Goal: Task Accomplishment & Management: Use online tool/utility

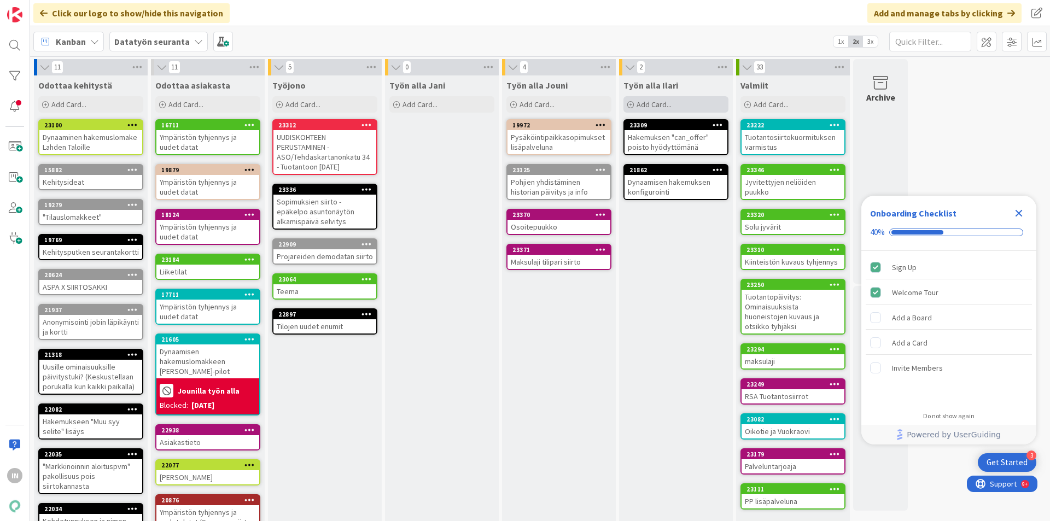
click at [634, 109] on div "Add Card..." at bounding box center [675, 104] width 105 height 16
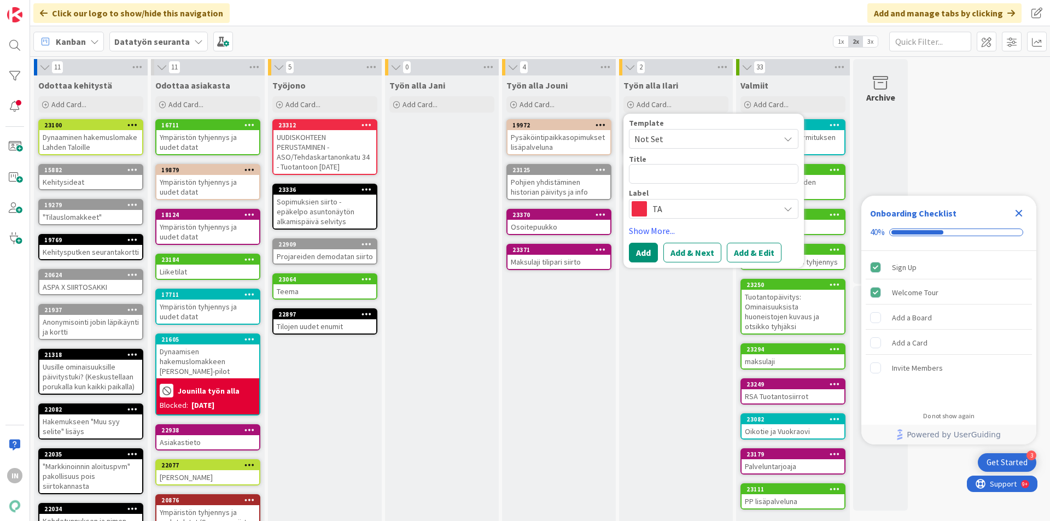
click at [689, 203] on span "TA" at bounding box center [712, 208] width 121 height 15
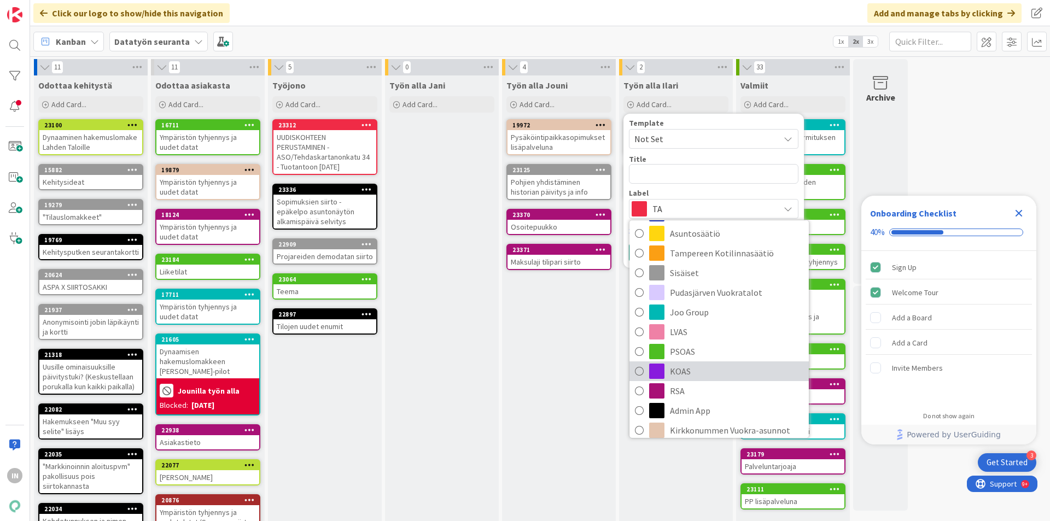
scroll to position [130, 0]
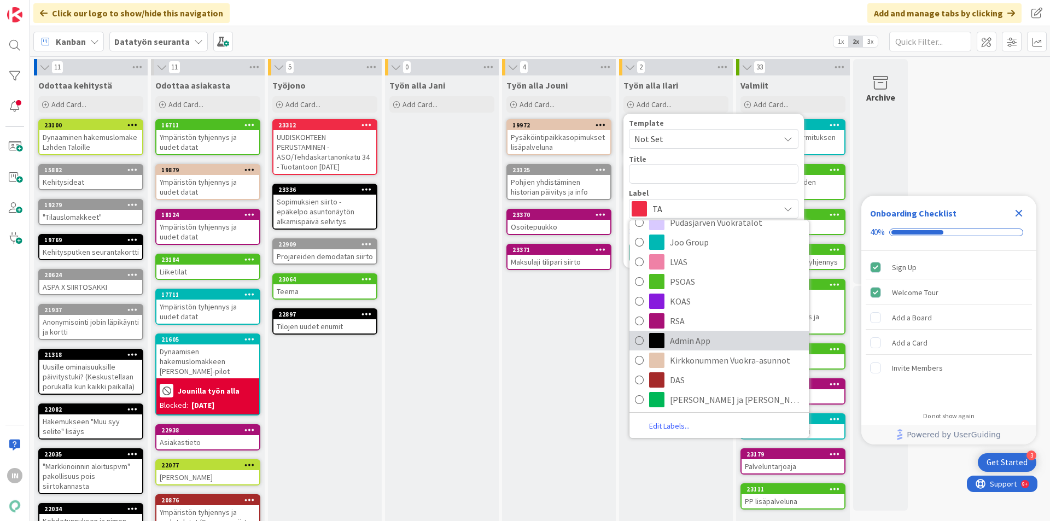
click at [696, 345] on span "Admin App" at bounding box center [736, 340] width 133 height 16
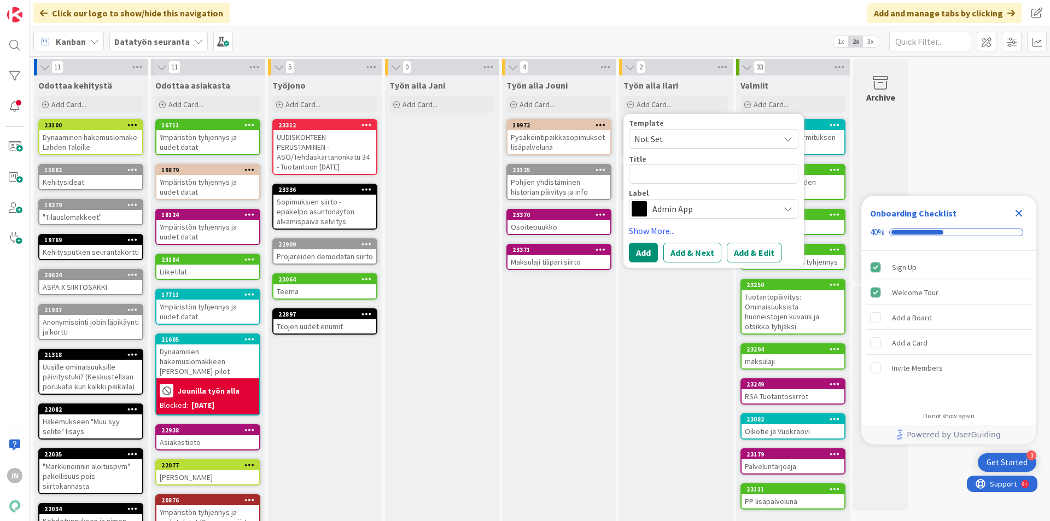
scroll to position [0, 0]
click at [669, 190] on div "Label" at bounding box center [714, 193] width 170 height 8
click at [684, 185] on div "Template Not Set Title 0 / 128 Label Admin App TA Lahden Talot Y-Säätiö Asuntos…" at bounding box center [714, 169] width 170 height 100
click at [697, 180] on textarea at bounding box center [714, 174] width 170 height 20
type textarea "x"
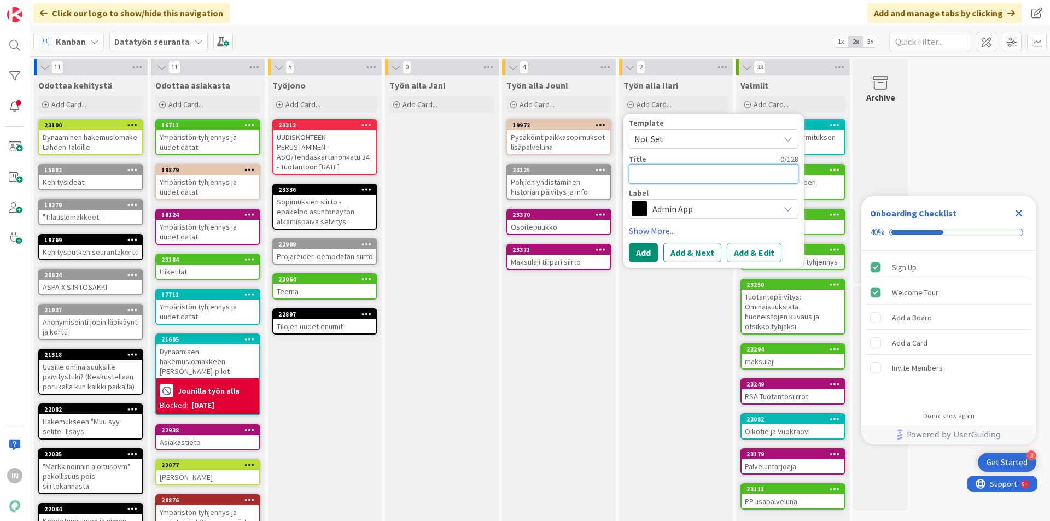
type textarea "S"
type textarea "x"
type textarea "So"
type textarea "x"
type textarea "Sop"
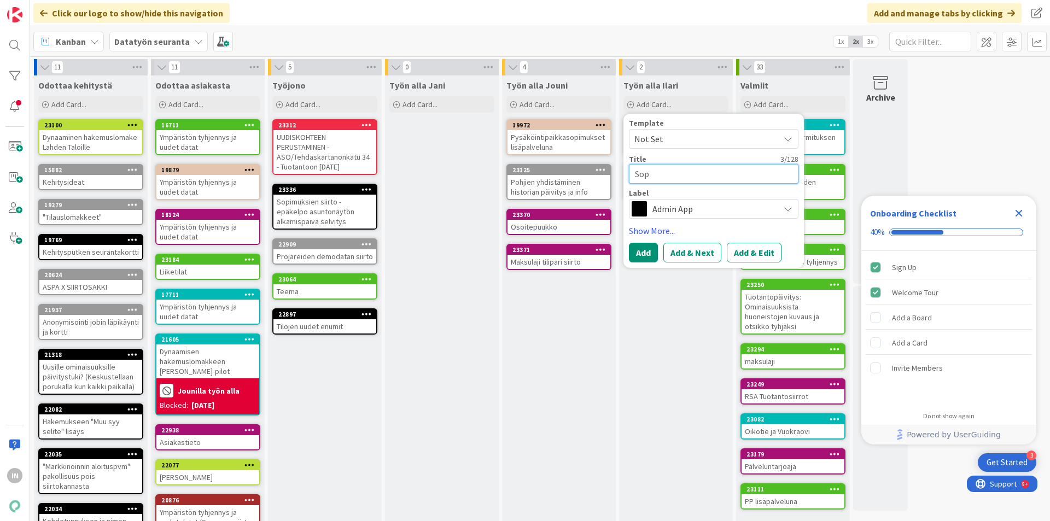
type textarea "x"
type textarea "Sopi"
type textarea "x"
type textarea "Sopim"
type textarea "x"
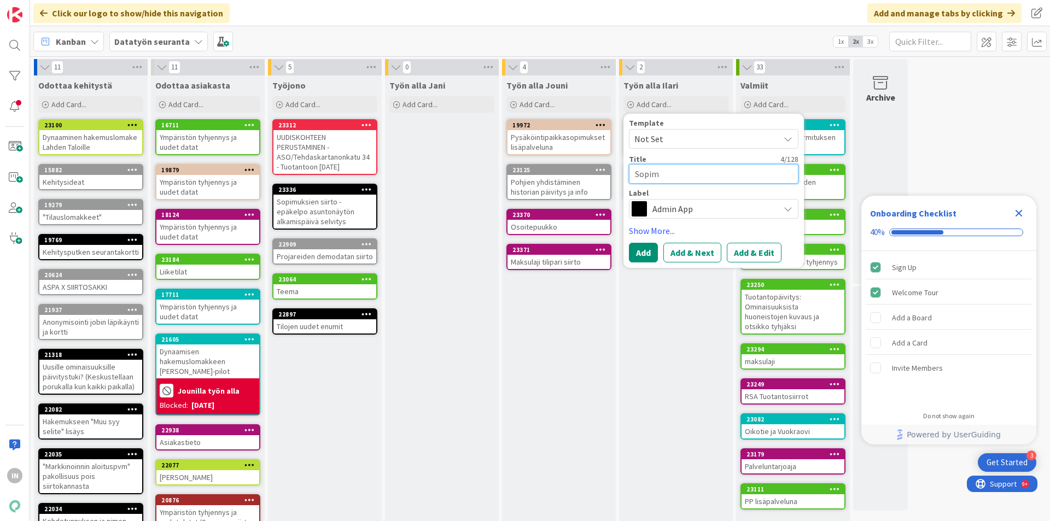
type textarea "Sopimu"
type textarea "x"
type textarea "Sopimuk"
type textarea "x"
type textarea "Sopimuks"
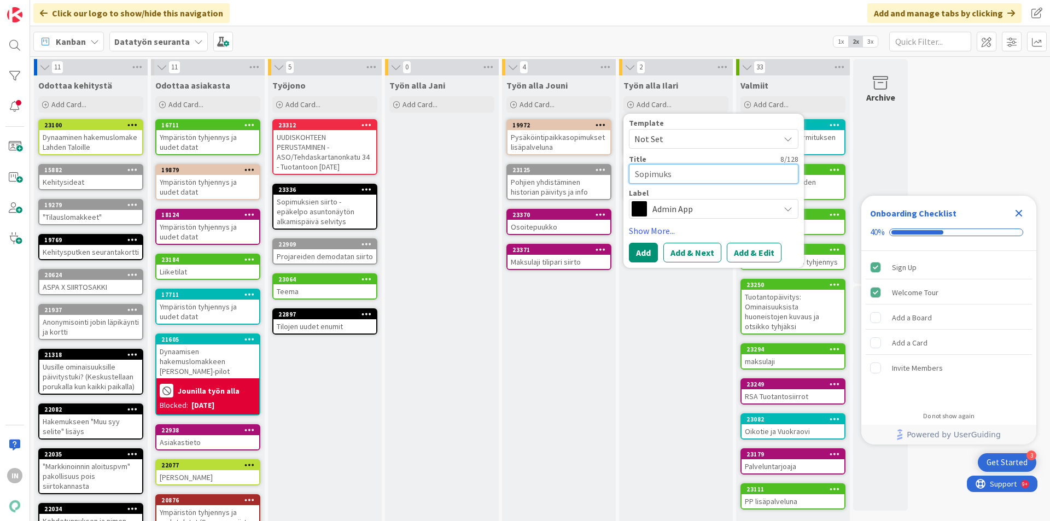
type textarea "x"
type textarea "Sopimukse"
type textarea "x"
type textarea "Sopimuksen"
type textarea "x"
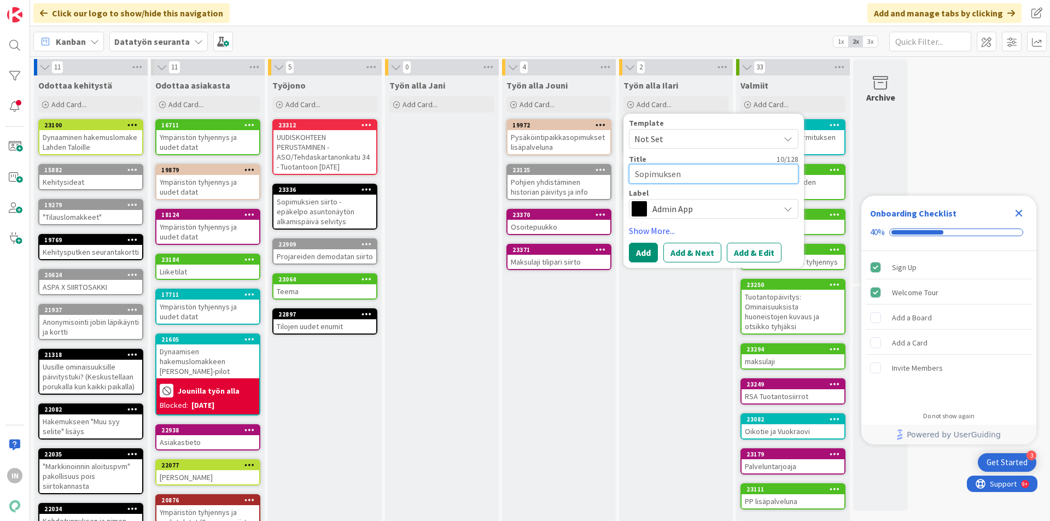
type textarea "Sopimuksen"
type textarea "x"
type textarea "Sopimuksen k"
type textarea "x"
type textarea "Sopimuksen ki"
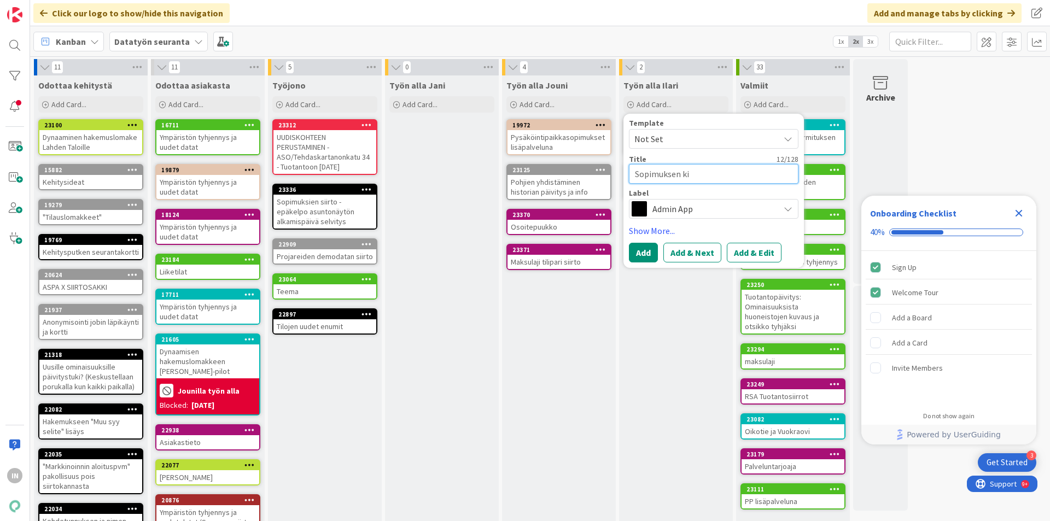
type textarea "x"
type textarea "Sopimuksen kie"
type textarea "x"
type textarea "Sopimuksen kieli"
type textarea "x"
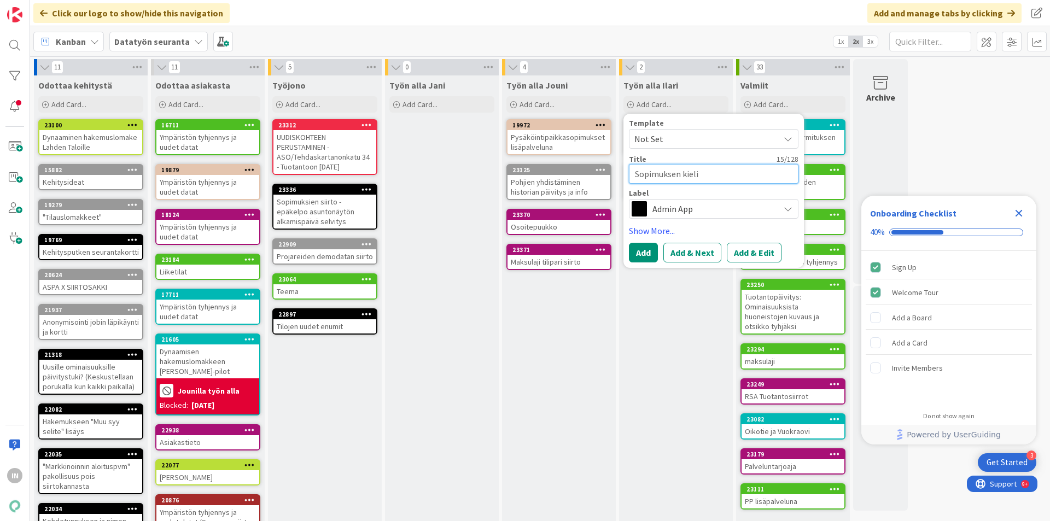
type textarea "Sopimuksen kielis"
type textarea "x"
type textarea "Sopimuksen kielisy"
type textarea "x"
type textarea "Sopimuksen kielisyyd"
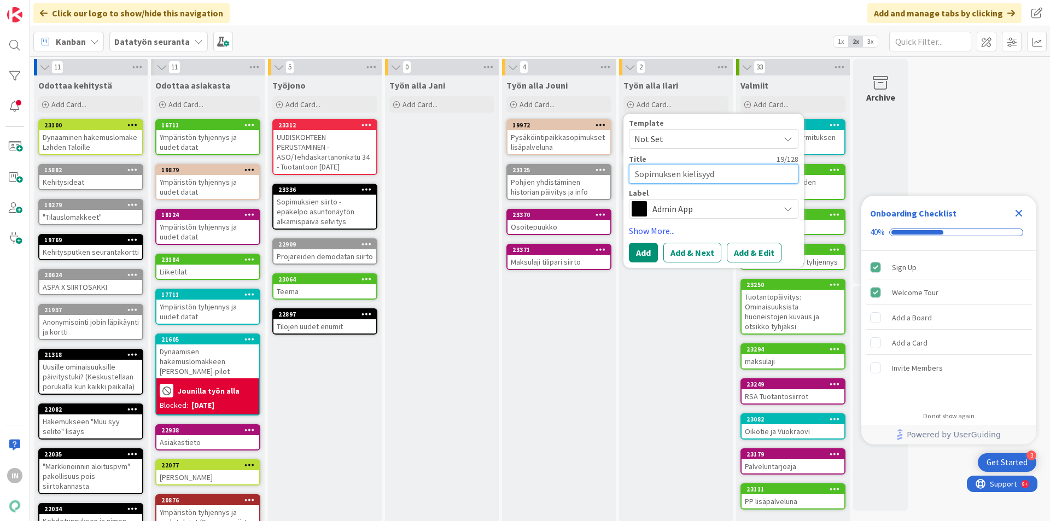
type textarea "x"
type textarea "Sopimuksen kielisyyde"
type textarea "x"
type textarea "Sopimuksen kielisyyden"
type textarea "x"
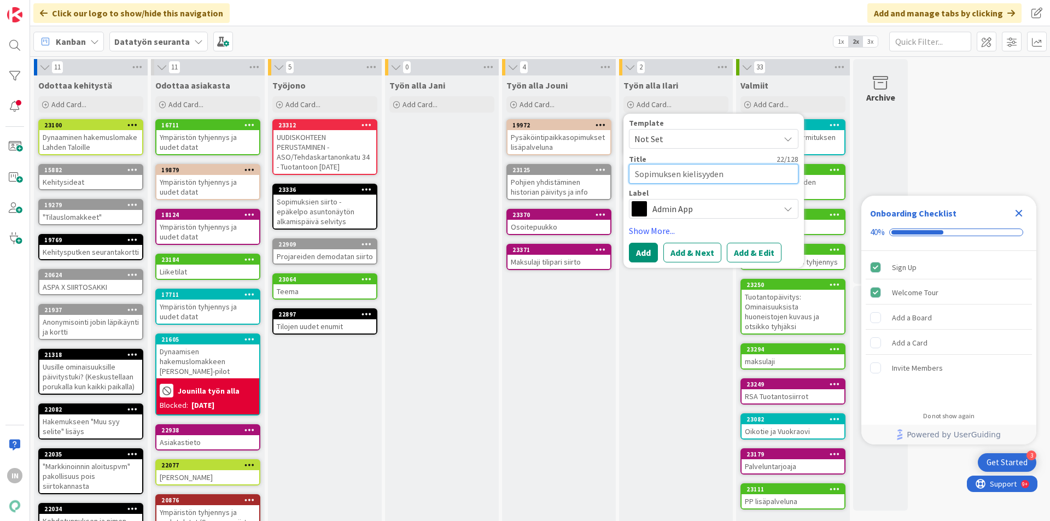
type textarea "Sopimuksen kielisyyden"
type textarea "x"
type textarea "Sopimuksen kielisyyden t"
type textarea "x"
type textarea "Sopimuksen kielisyyden tu"
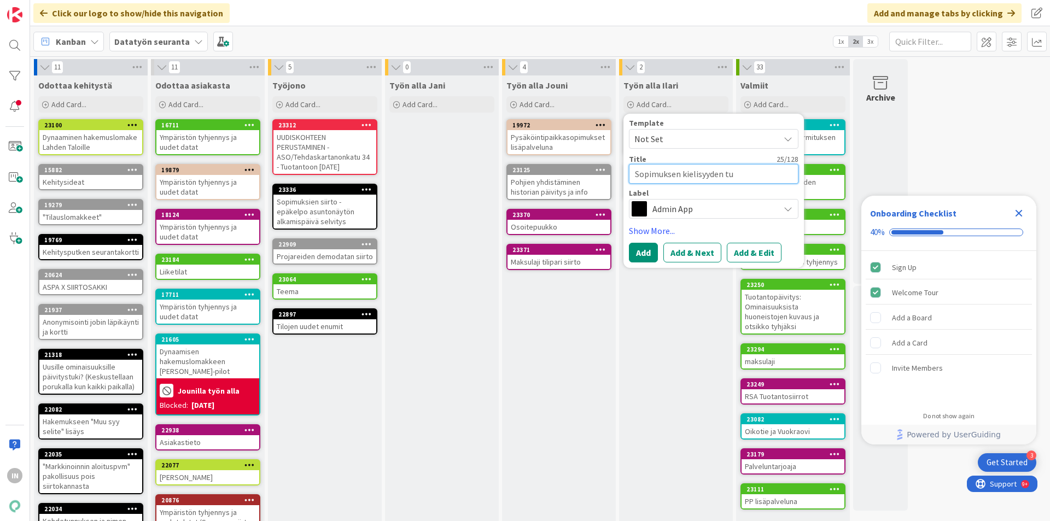
type textarea "x"
type textarea "Sopimuksen kielisyyden tuk"
type textarea "x"
type textarea "Sopimuksen kielisyyden tuki"
type textarea "x"
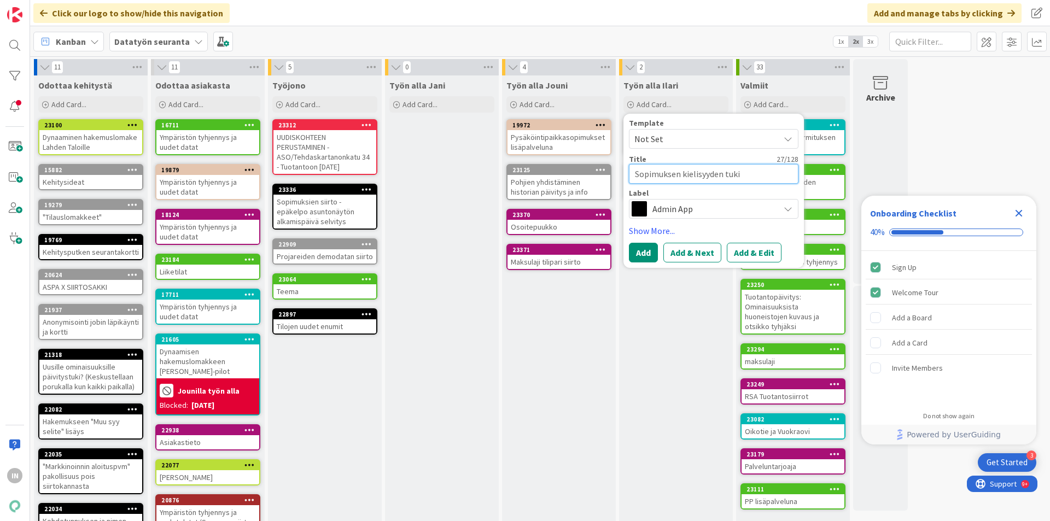
type textarea "Sopimuksen kielisyyden tuki"
type textarea "x"
type textarea "Sopimuksen kielisyyden tuki d"
type textarea "x"
type textarea "Sopimuksen kielisyyden tuki da"
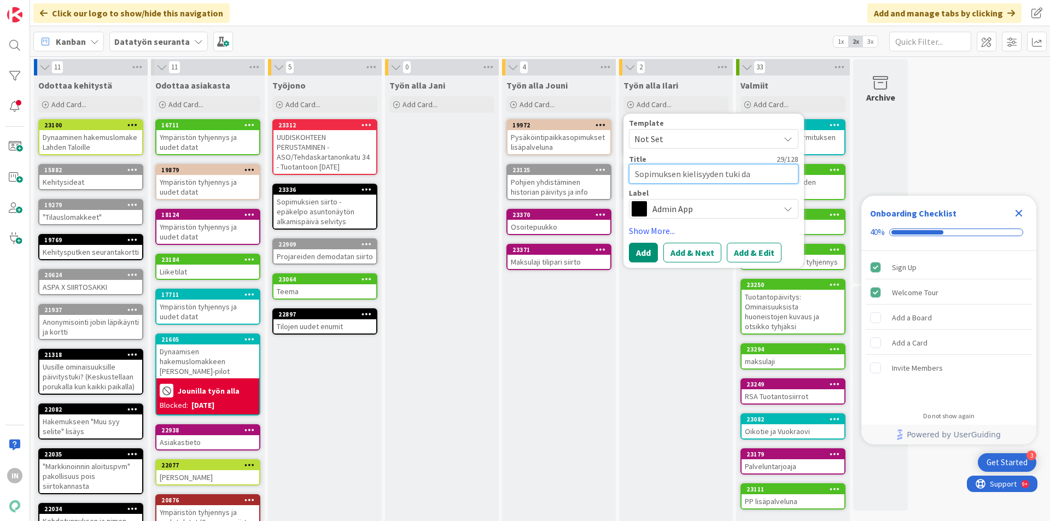
type textarea "x"
type textarea "Sopimuksen kielisyyden tuki dat"
type textarea "x"
type textarea "Sopimuksen kielisyyden tuki data"
type textarea "x"
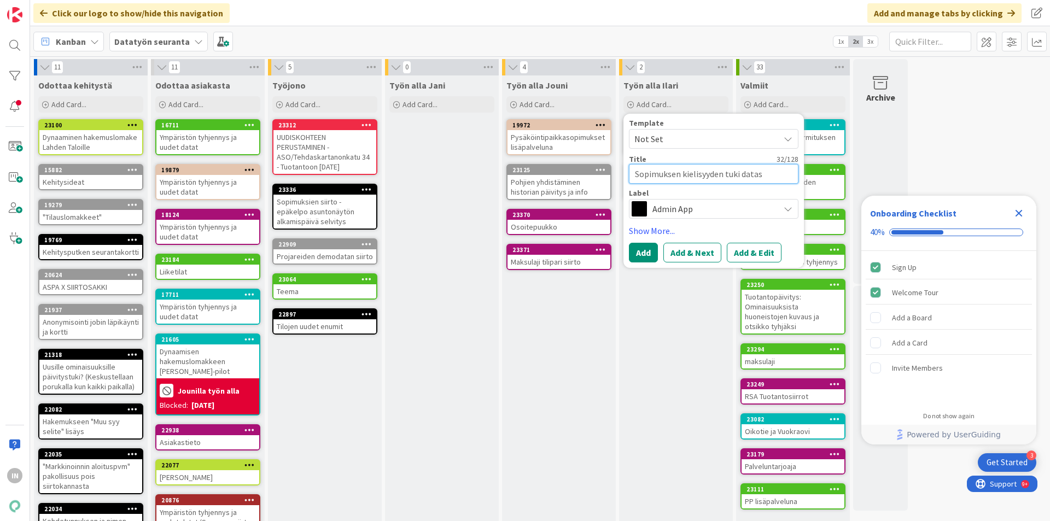
type textarea "Sopimuksen kielisyyden tuki datasi"
type textarea "x"
type textarea "Sopimuksen kielisyyden tuki datasii"
type textarea "x"
type textarea "Sopimuksen kielisyyden tuki datasiir"
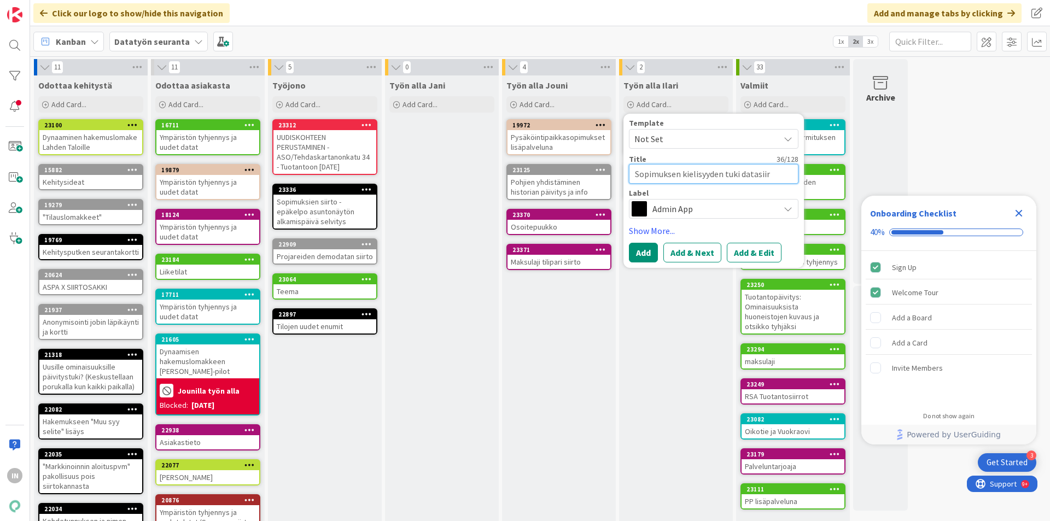
type textarea "x"
type textarea "Sopimuksen kielisyyden tuki datasiirt"
type textarea "x"
type textarea "Sopimuksen kielisyyden tuki datasiirto"
type textarea "x"
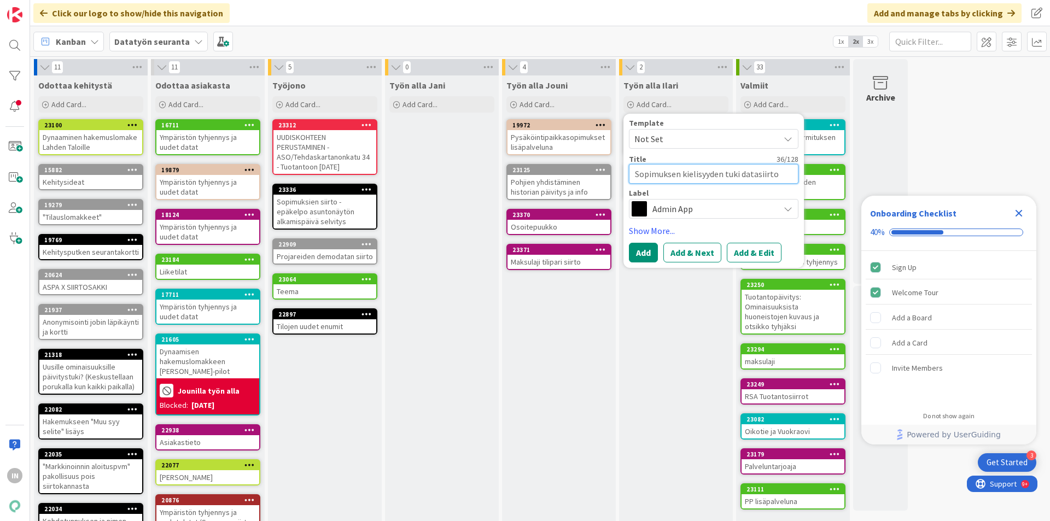
type textarea "Sopimuksen kielisyyden tuki datasiirtoi"
type textarea "x"
type textarea "Sopimuksen kielisyyden tuki datasiirtoih"
type textarea "x"
type textarea "Sopimuksen kielisyyden tuki datasiirtoihi"
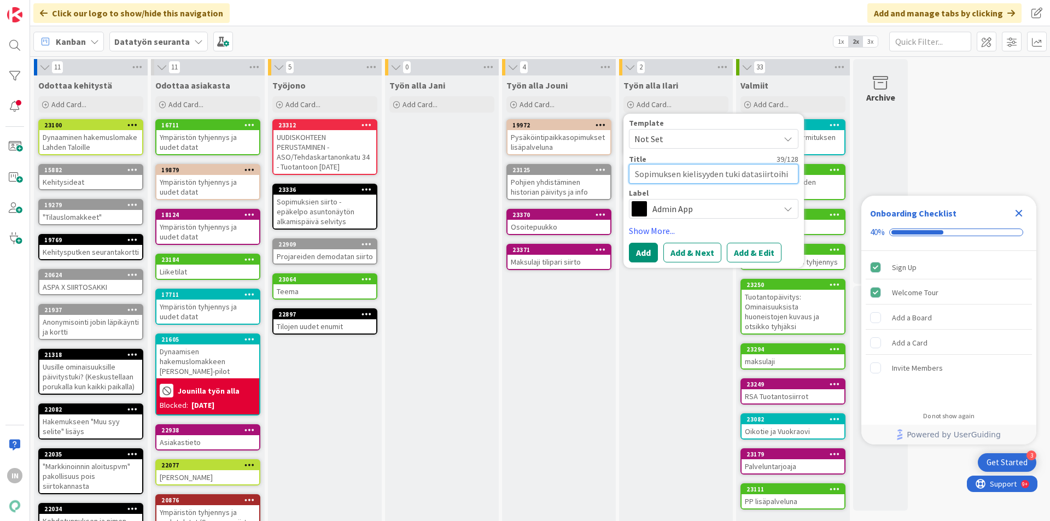
type textarea "x"
type textarea "Sopimuksen kielisyyden tuki datasiirtoihin"
click at [653, 254] on button "Add" at bounding box center [643, 253] width 29 height 20
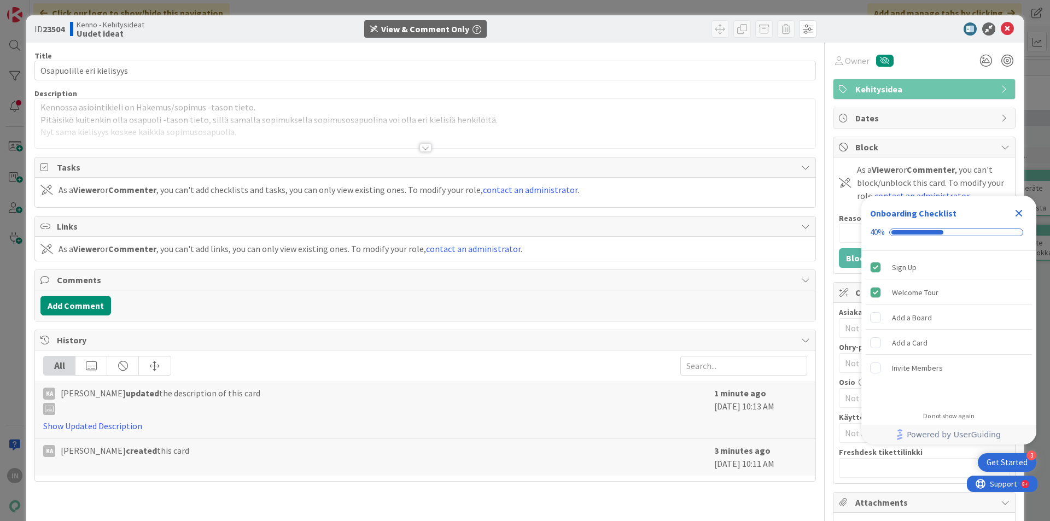
click at [182, 125] on div at bounding box center [425, 134] width 780 height 28
